Goal: Task Accomplishment & Management: Manage account settings

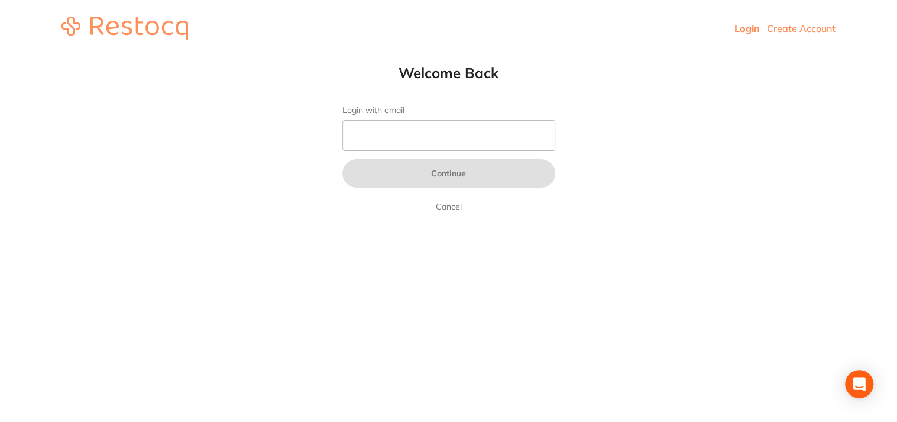
click at [404, 131] on input "Login with email" at bounding box center [448, 135] width 213 height 31
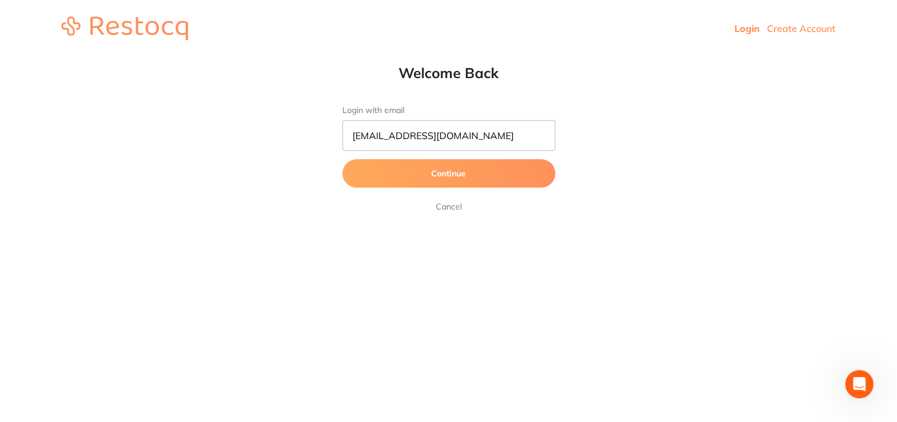
click at [415, 167] on button "Continue" at bounding box center [448, 173] width 213 height 28
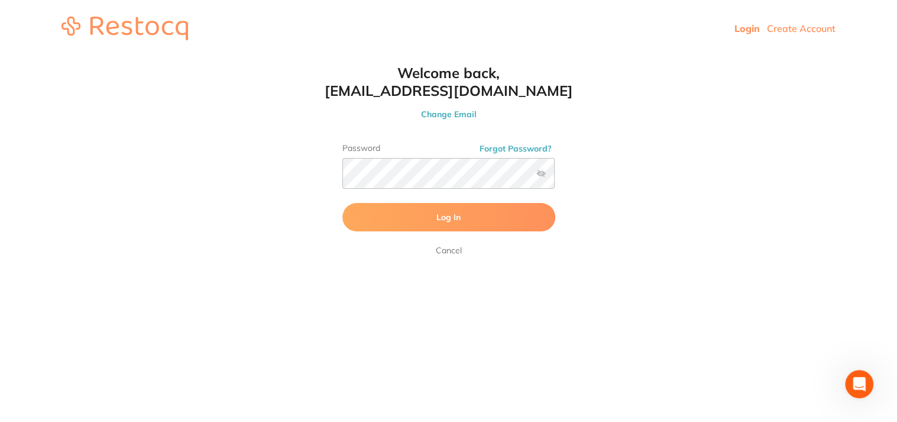
click at [504, 219] on button "Log In" at bounding box center [448, 217] width 213 height 28
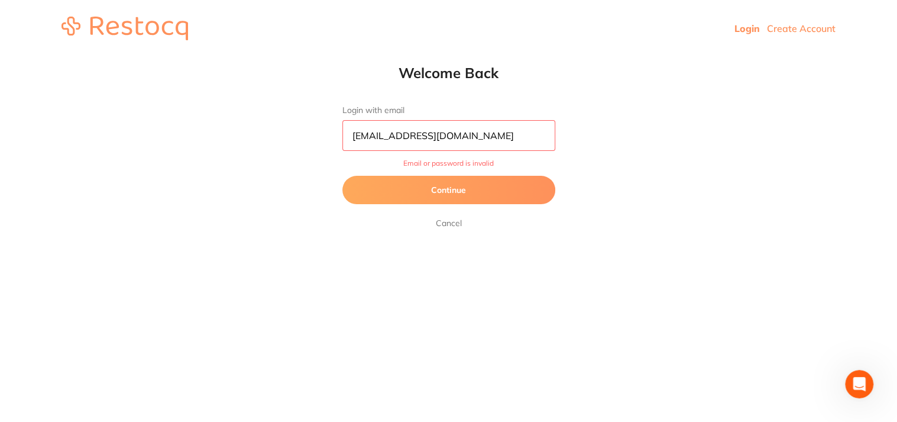
click at [479, 182] on button "Continue" at bounding box center [448, 190] width 213 height 28
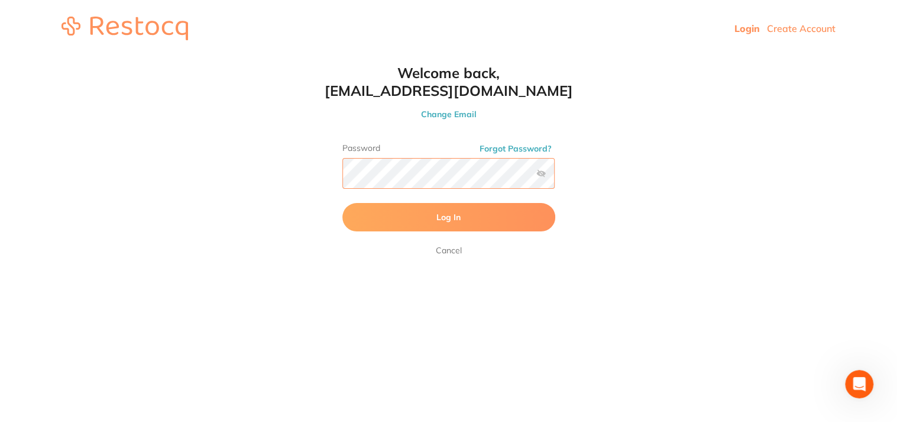
click at [224, 57] on html "Login Create Account Welcome Back Login with email [PERSON_NAME][EMAIL_ADDRESS]…" at bounding box center [448, 28] width 897 height 57
click at [536, 173] on label at bounding box center [540, 173] width 9 height 9
click at [555, 177] on input "checkbox" at bounding box center [555, 177] width 0 height 0
click at [473, 221] on button "Log In" at bounding box center [448, 217] width 213 height 28
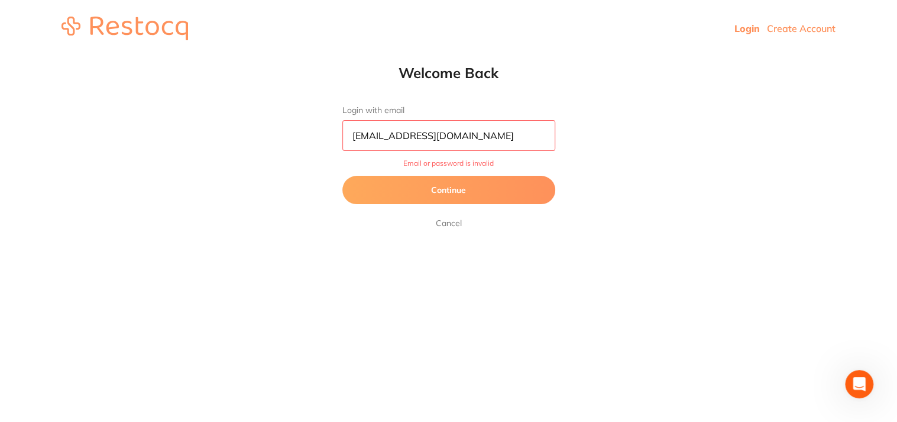
click at [507, 134] on input "[EMAIL_ADDRESS][DOMAIN_NAME]" at bounding box center [448, 135] width 213 height 31
type input "[EMAIL_ADDRESS][DOMAIN_NAME]"
drag, startPoint x: 496, startPoint y: 136, endPoint x: 244, endPoint y: 138, distance: 251.3
click at [244, 57] on html "Login Create Account Welcome Back Login with email [PERSON_NAME][EMAIL_ADDRESS]…" at bounding box center [448, 28] width 897 height 57
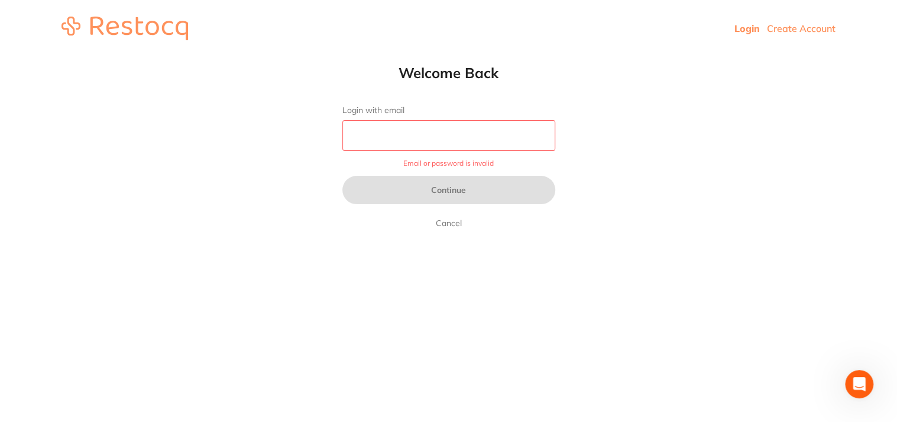
paste input "[EMAIL_ADDRESS][DOMAIN_NAME]"
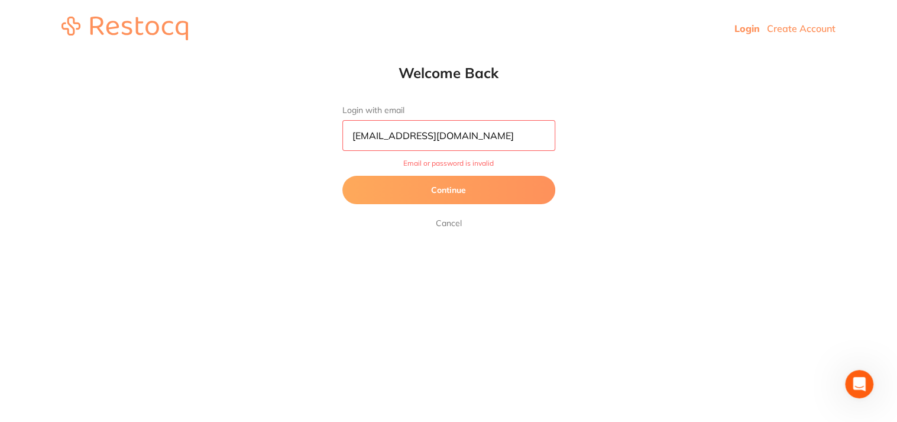
type input "[EMAIL_ADDRESS][DOMAIN_NAME]"
click at [342, 176] on button "Continue" at bounding box center [448, 190] width 213 height 28
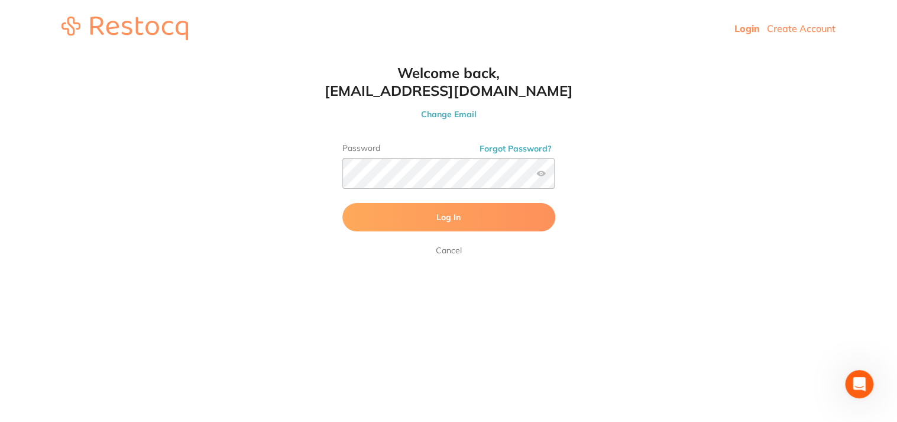
click at [423, 211] on button "Log In" at bounding box center [448, 217] width 213 height 28
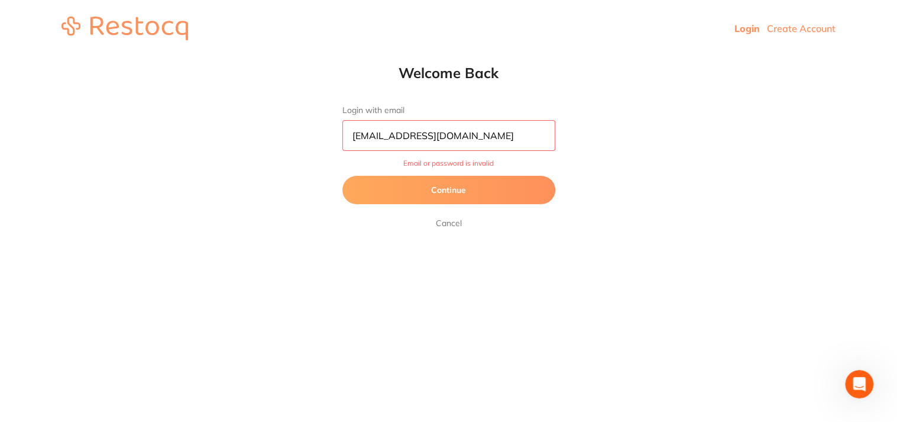
click at [507, 137] on input "[EMAIL_ADDRESS][DOMAIN_NAME]" at bounding box center [448, 135] width 213 height 31
click at [635, 57] on html "Login Create Account Welcome Back Login with email [PERSON_NAME][EMAIL_ADDRESS]…" at bounding box center [448, 28] width 897 height 57
